Goal: Obtain resource: Obtain resource

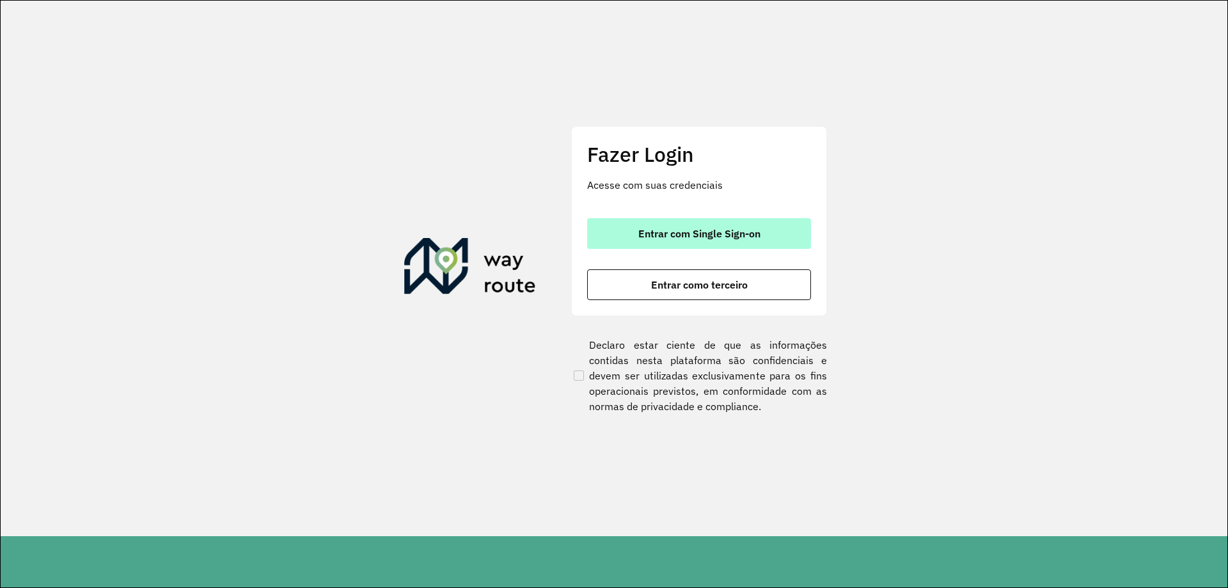
click at [671, 233] on span "Entrar com Single Sign-on" at bounding box center [699, 233] width 122 height 10
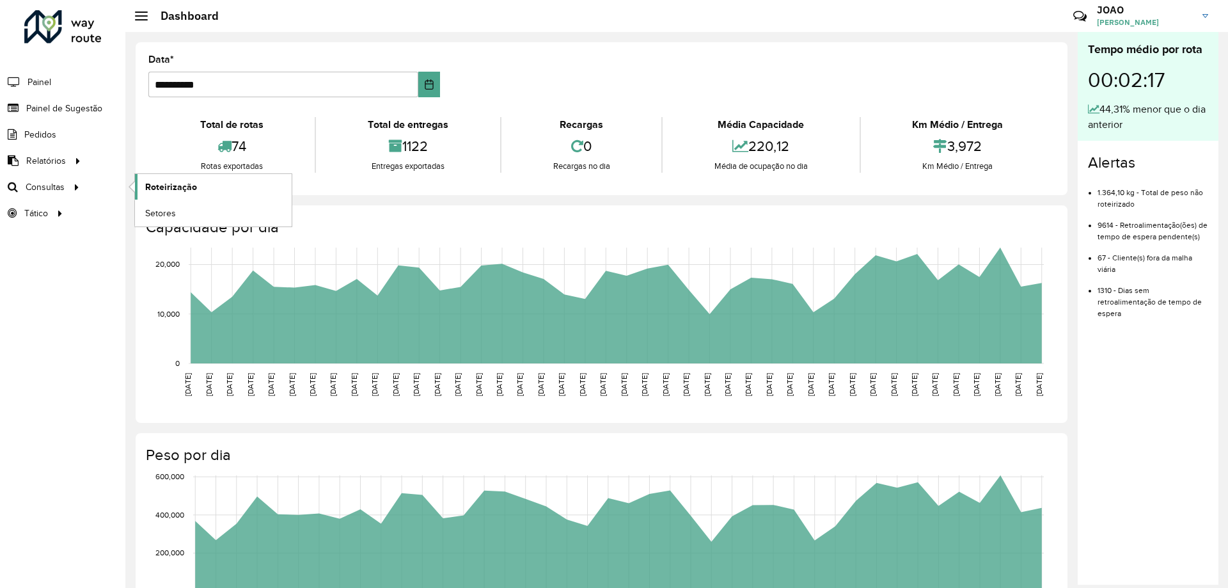
click at [167, 187] on span "Roteirização" at bounding box center [171, 186] width 52 height 13
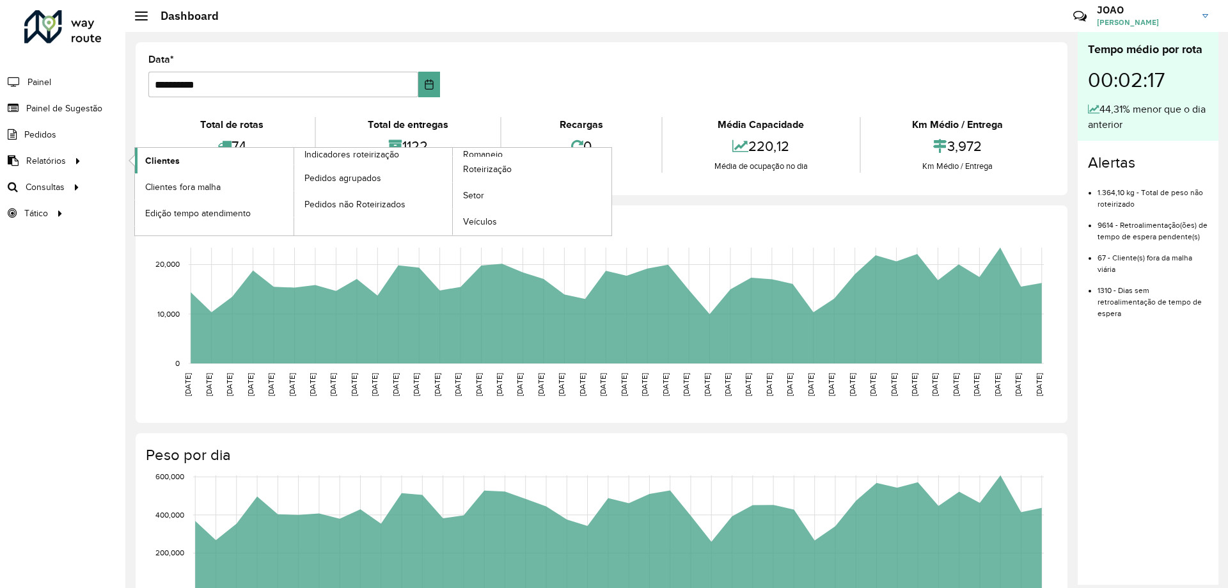
click at [188, 164] on link "Clientes" at bounding box center [214, 161] width 159 height 26
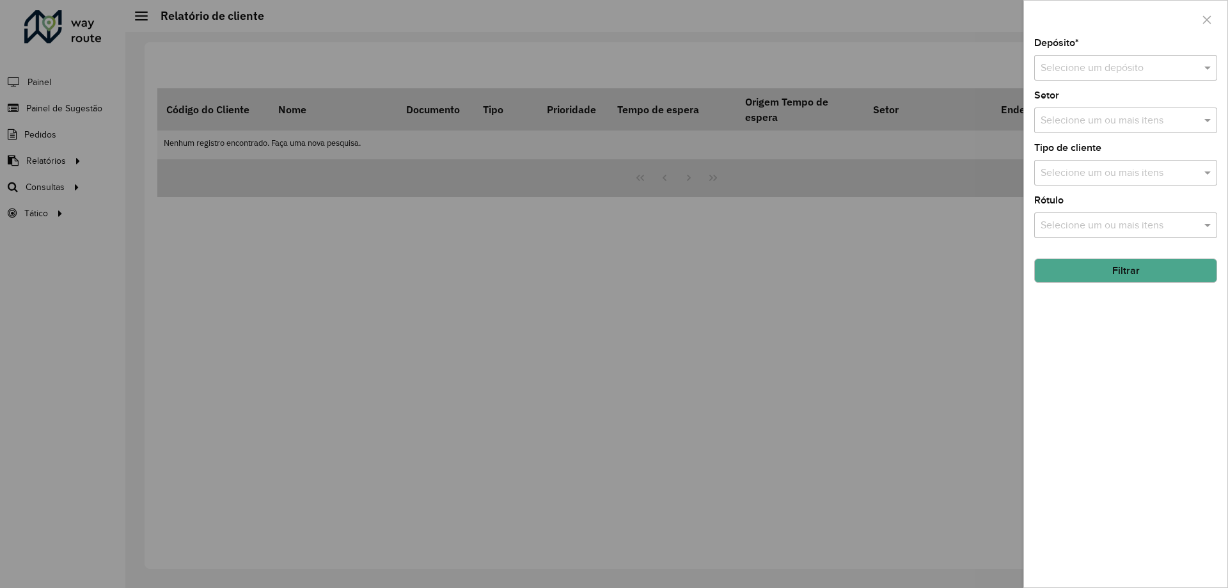
click at [1124, 74] on input "text" at bounding box center [1113, 68] width 145 height 15
click at [1119, 100] on div "CDD Santa Luzia" at bounding box center [1126, 105] width 182 height 22
click at [1119, 110] on div "Selecione um ou mais itens" at bounding box center [1125, 120] width 183 height 26
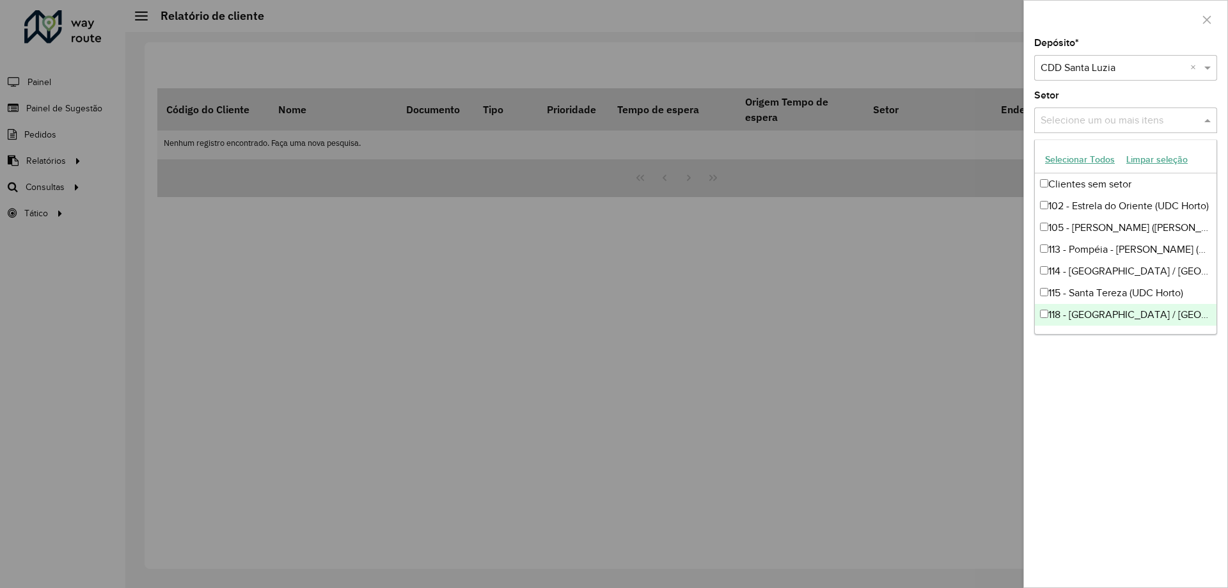
click at [1110, 392] on div "Depósito * Selecione um depósito × CDD Santa Luzia × Setor Selecione um ou mais…" at bounding box center [1125, 312] width 203 height 549
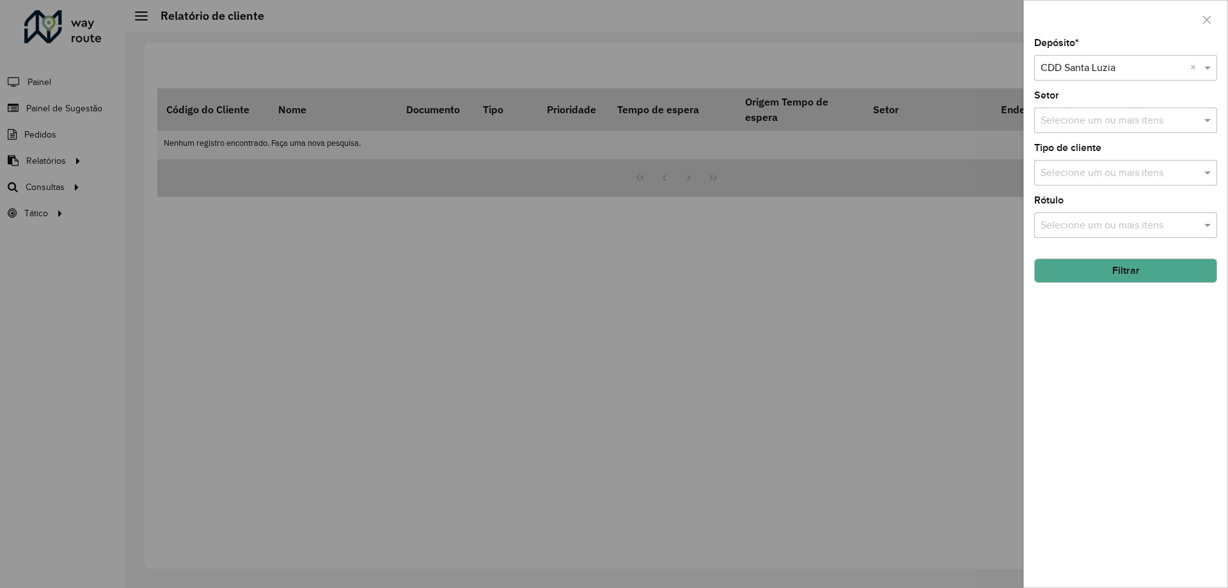
click at [1133, 226] on input "text" at bounding box center [1119, 225] width 164 height 15
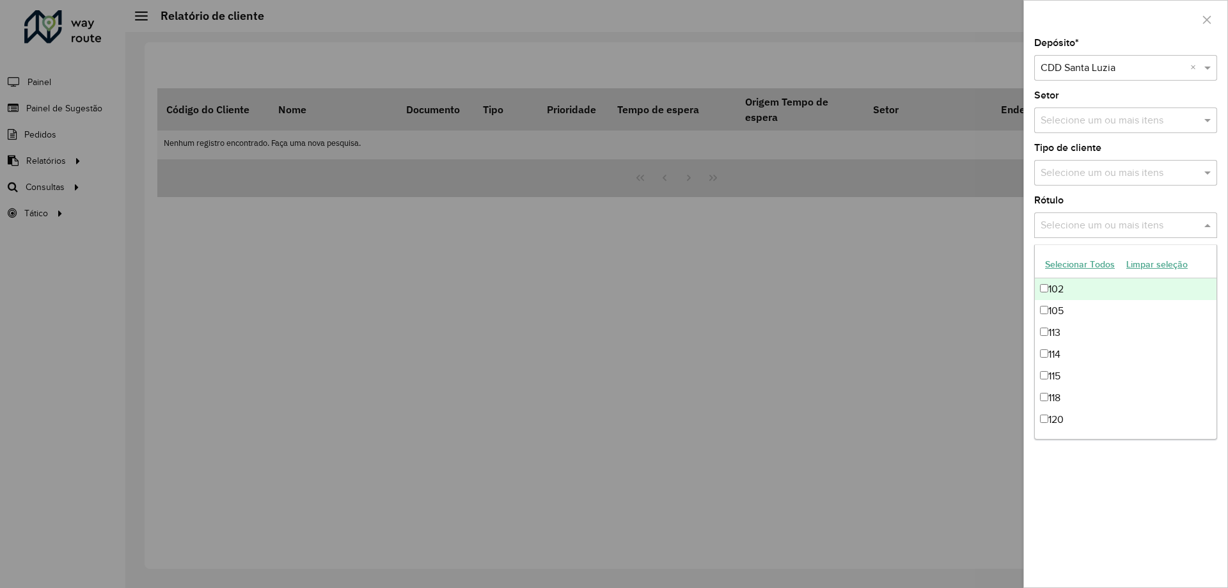
click at [1133, 226] on input "text" at bounding box center [1119, 225] width 164 height 15
click at [1136, 168] on input "text" at bounding box center [1119, 173] width 164 height 15
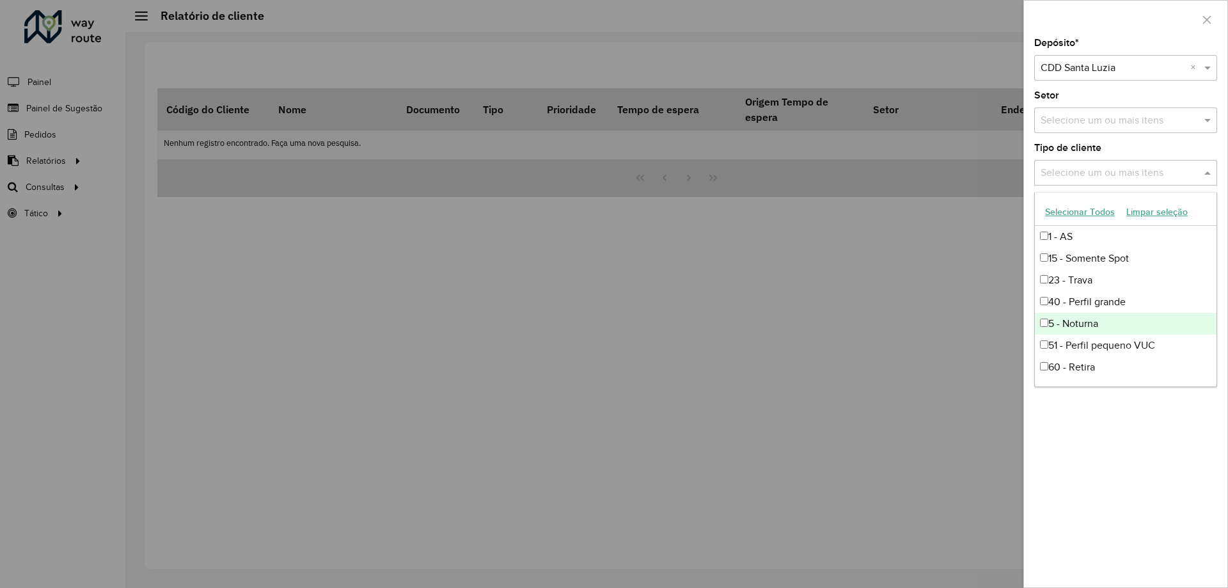
click at [1073, 327] on div "5 - Noturna" at bounding box center [1126, 324] width 182 height 22
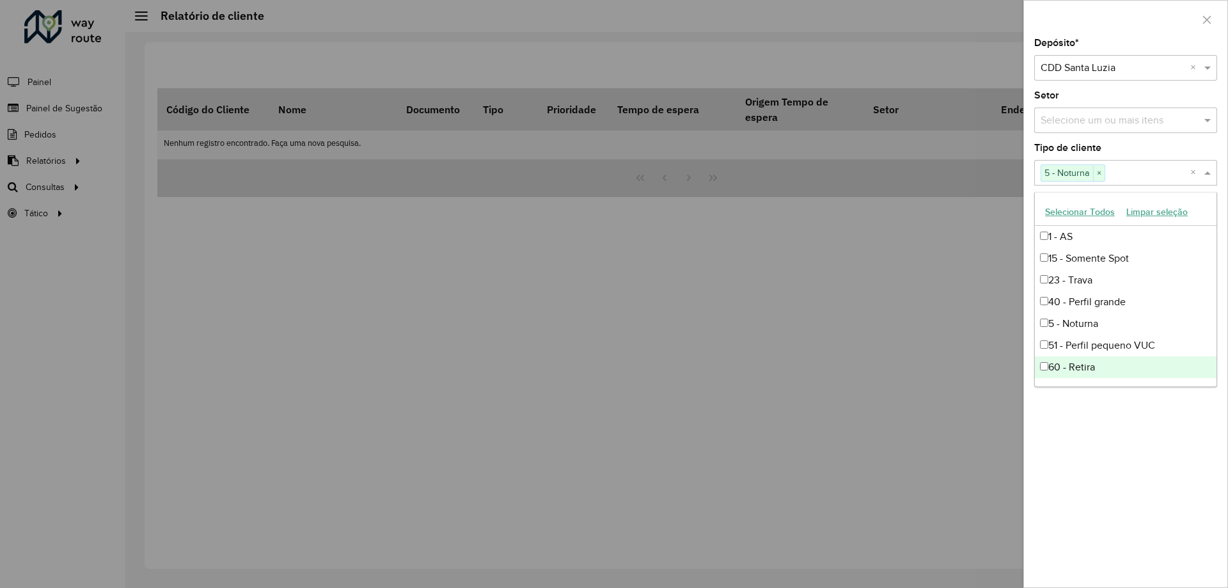
click at [1122, 444] on div "Depósito * Selecione um depósito × CDD Santa Luzia × Setor Selecione um ou mais…" at bounding box center [1125, 312] width 203 height 549
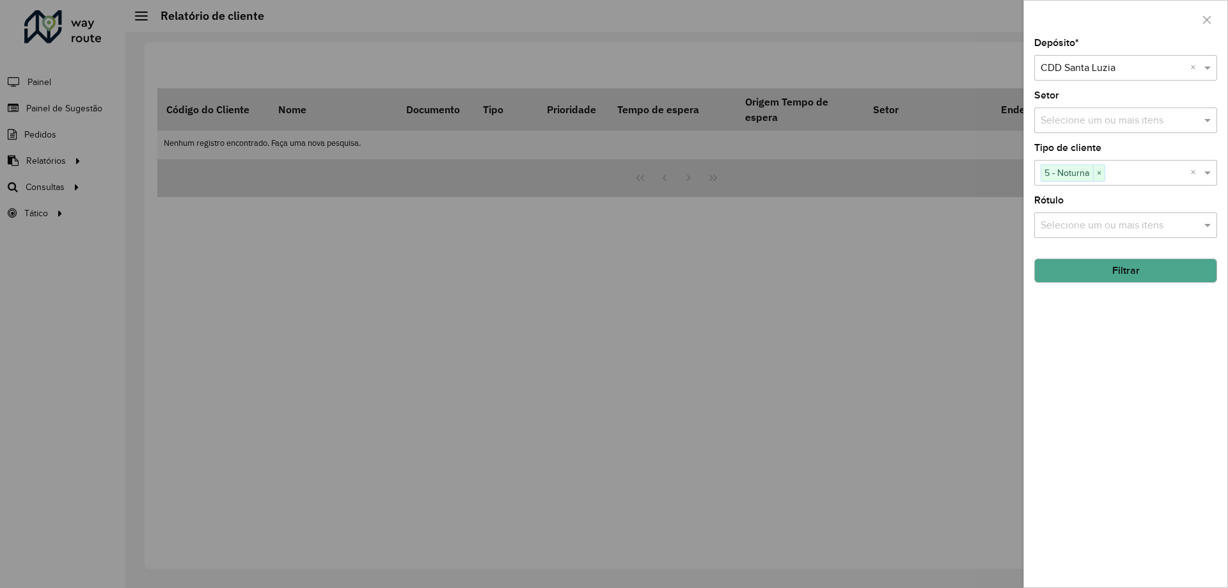
click at [1120, 266] on button "Filtrar" at bounding box center [1125, 270] width 183 height 24
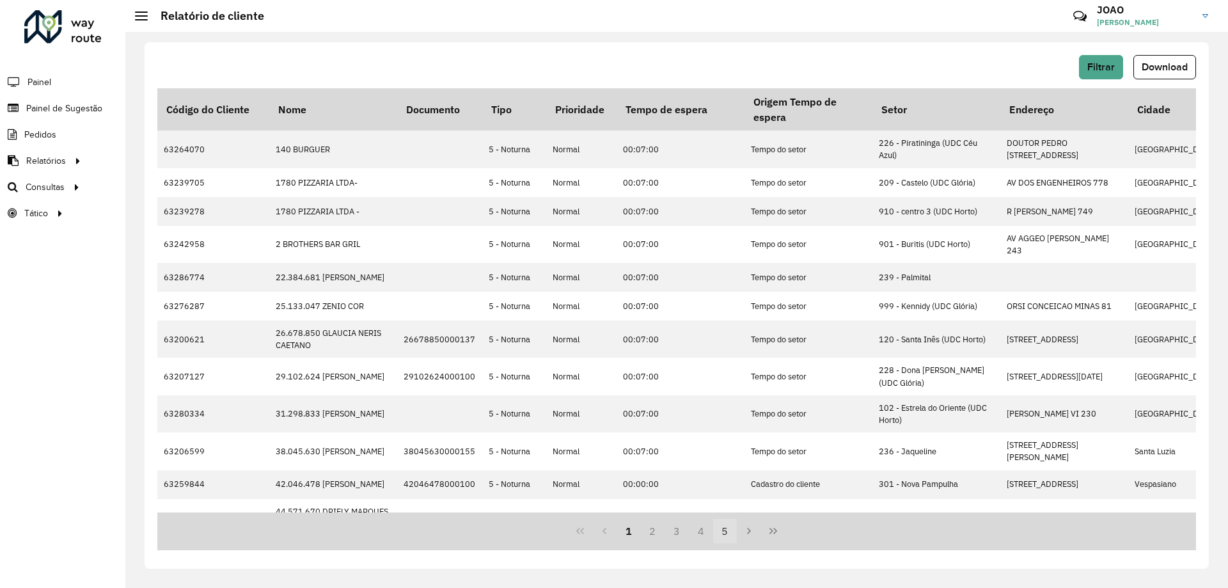
click at [723, 528] on button "5" at bounding box center [725, 531] width 24 height 24
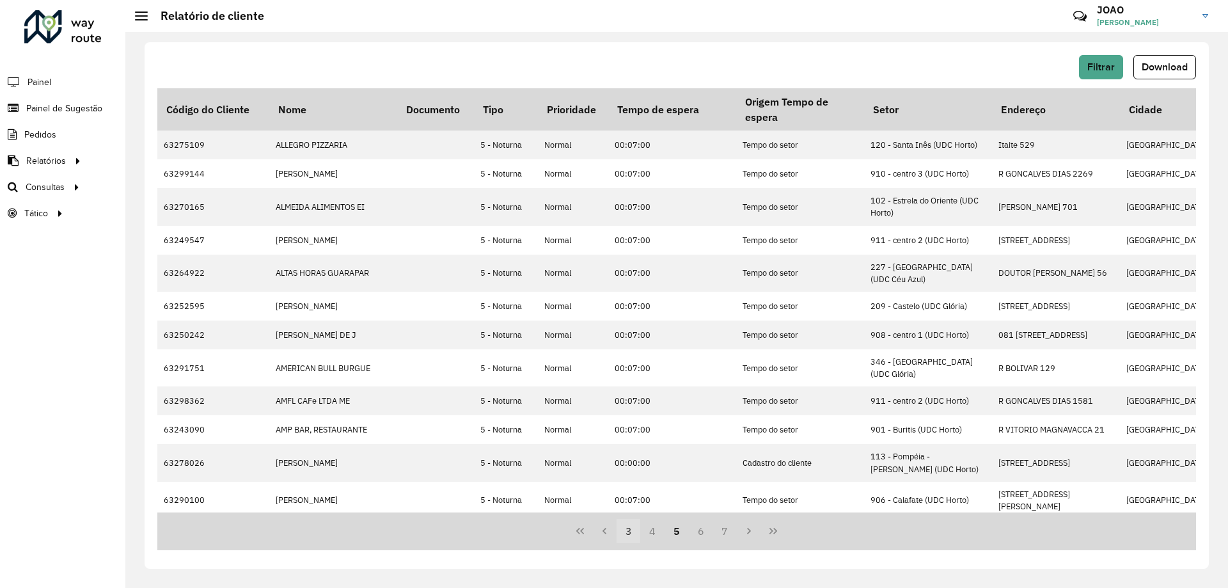
click at [631, 526] on button "3" at bounding box center [629, 531] width 24 height 24
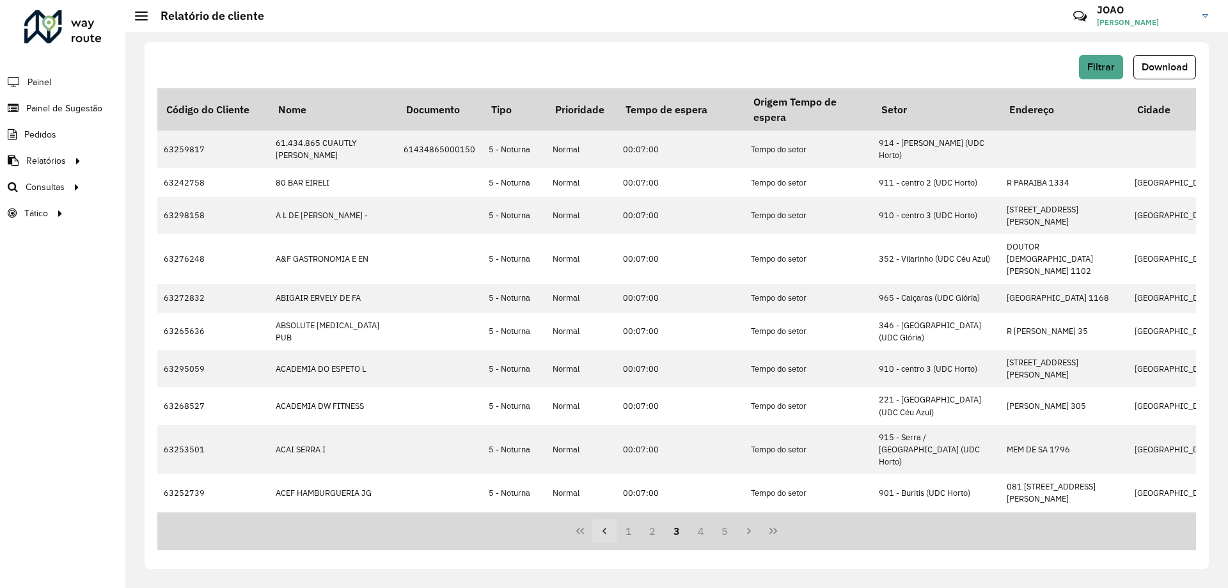
click at [606, 529] on icon "Previous Page" at bounding box center [604, 531] width 10 height 10
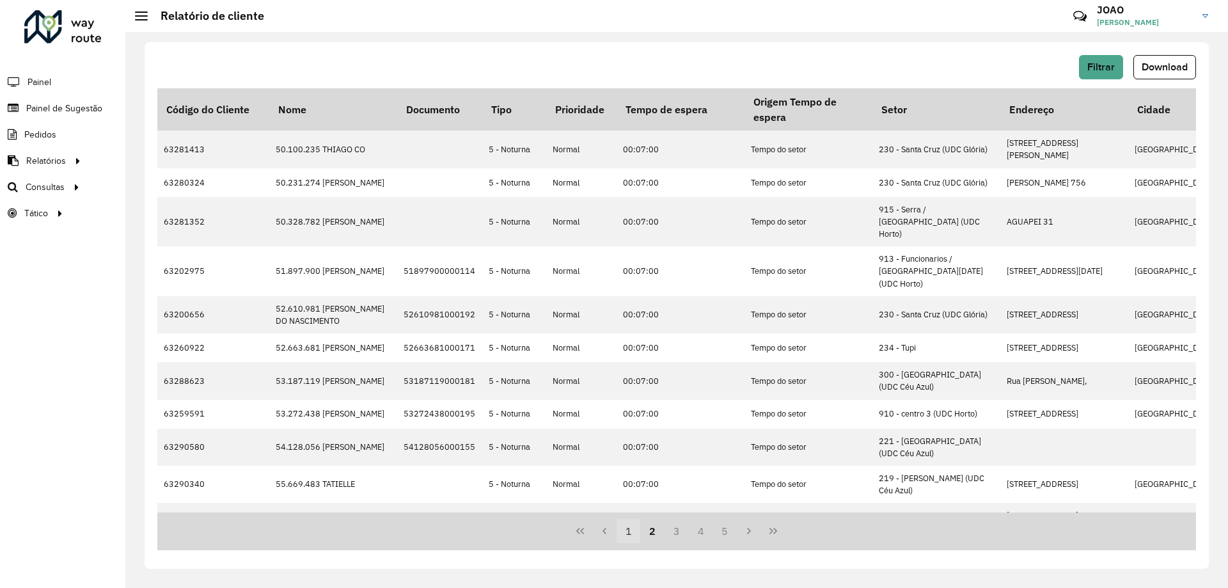
click at [624, 530] on button "1" at bounding box center [629, 531] width 24 height 24
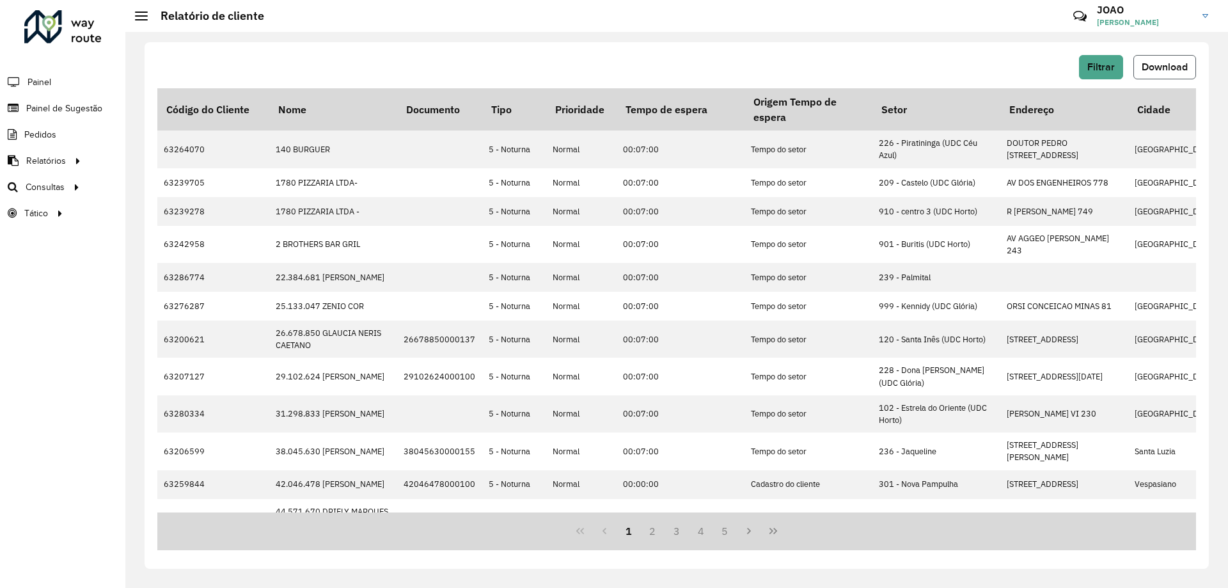
click at [1164, 70] on span "Download" at bounding box center [1165, 66] width 46 height 11
